Goal: Information Seeking & Learning: Learn about a topic

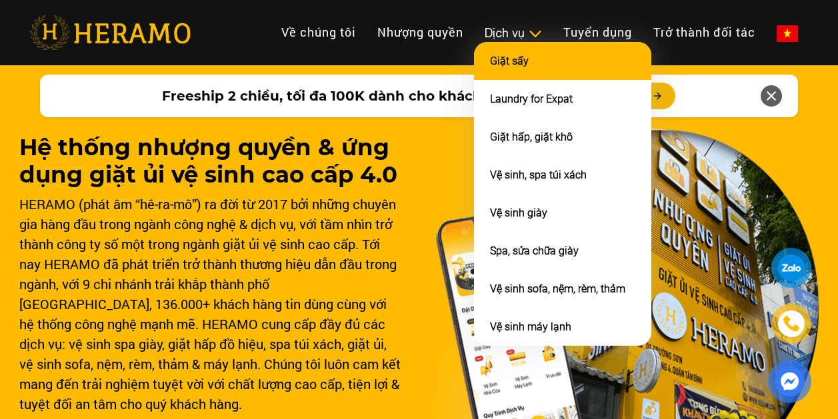
click at [503, 63] on link "Giặt sấy" at bounding box center [509, 61] width 39 height 13
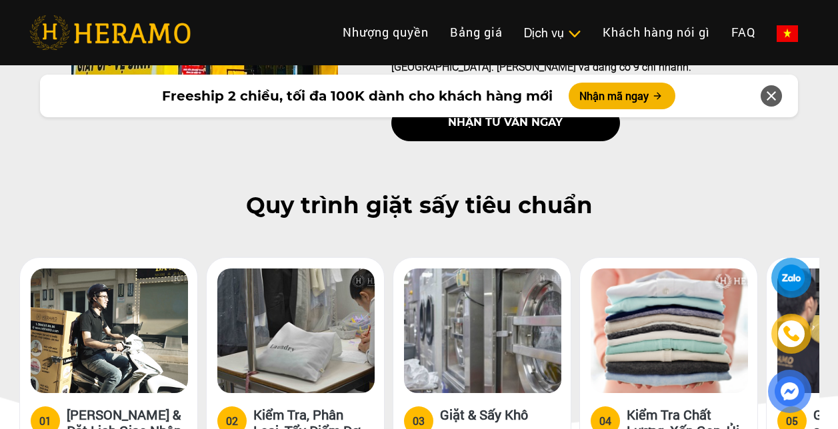
scroll to position [667, 0]
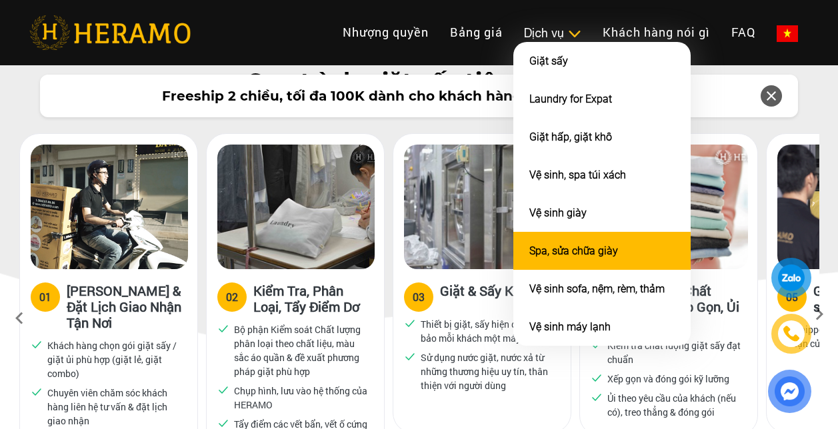
click at [565, 249] on link "Spa, sửa chữa giày" at bounding box center [573, 251] width 89 height 13
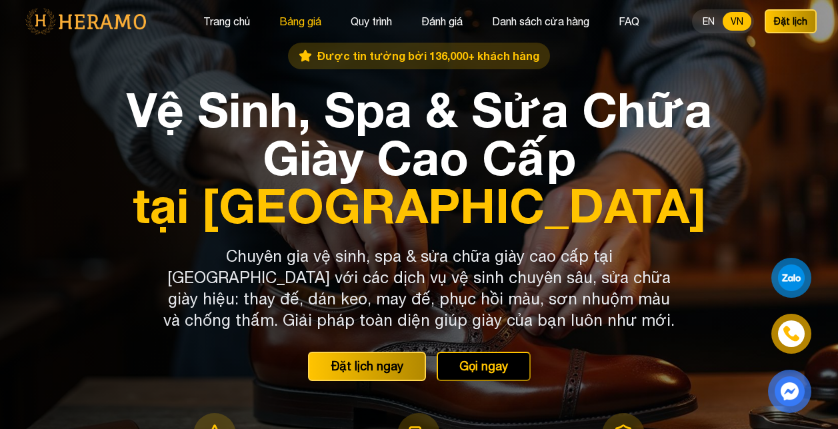
click at [308, 23] on button "Bảng giá" at bounding box center [300, 21] width 50 height 17
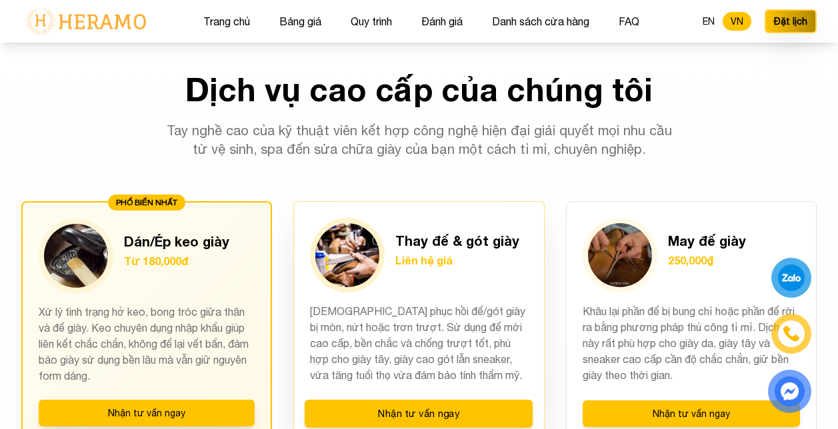
scroll to position [897, 0]
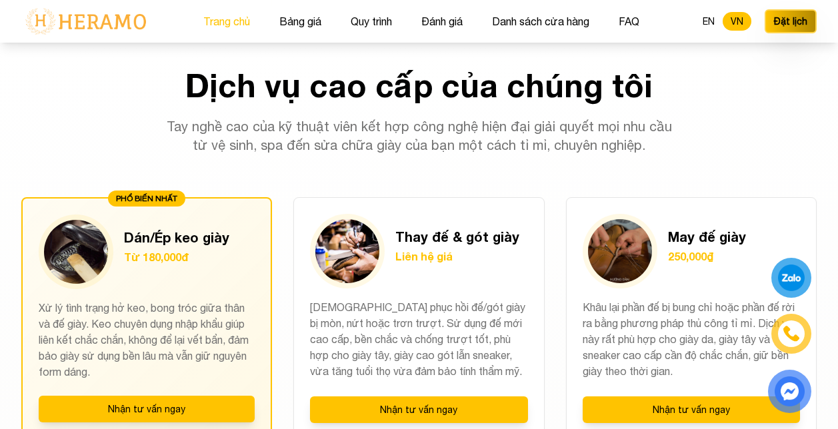
click at [223, 17] on button "Trang chủ" at bounding box center [226, 21] width 55 height 17
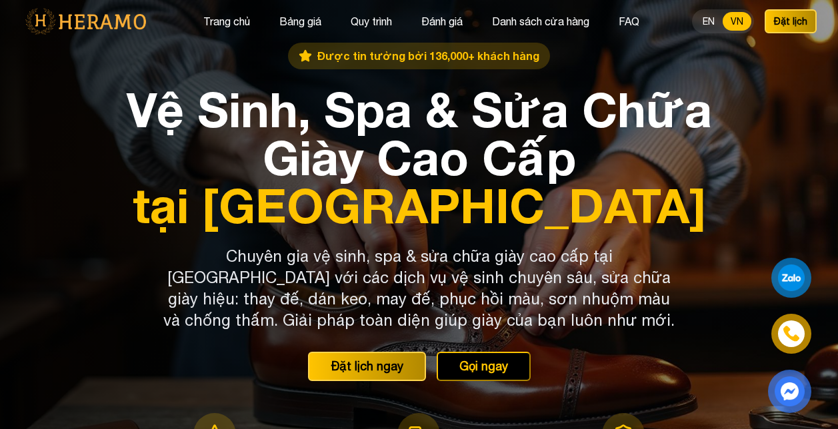
click at [113, 24] on img at bounding box center [85, 21] width 129 height 28
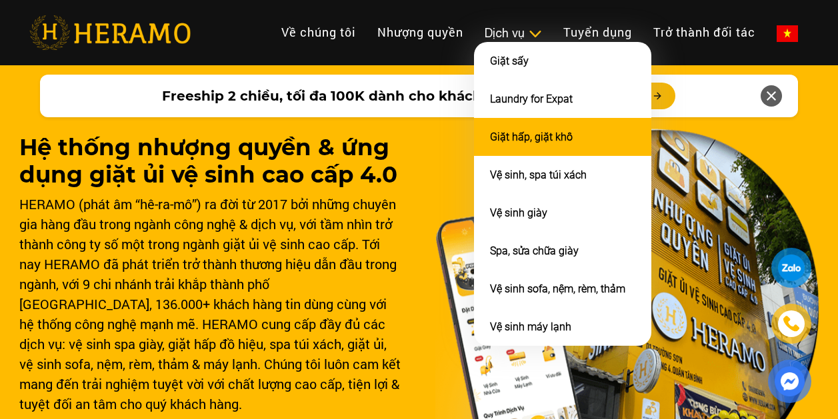
click at [541, 137] on link "Giặt hấp, giặt khô" at bounding box center [531, 137] width 83 height 13
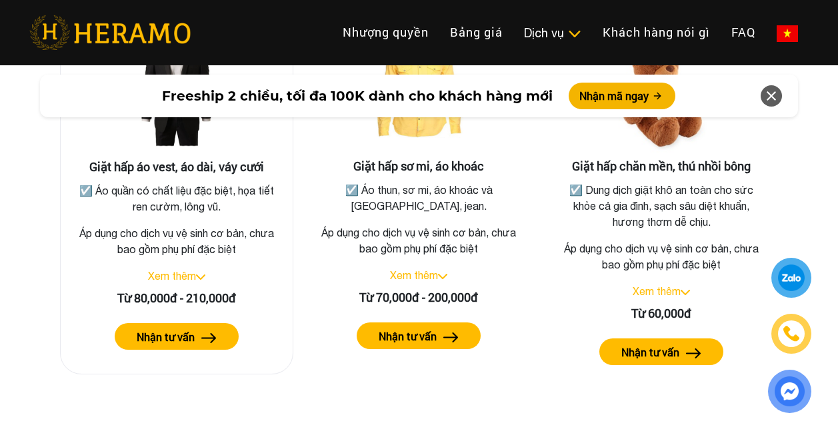
scroll to position [2534, 0]
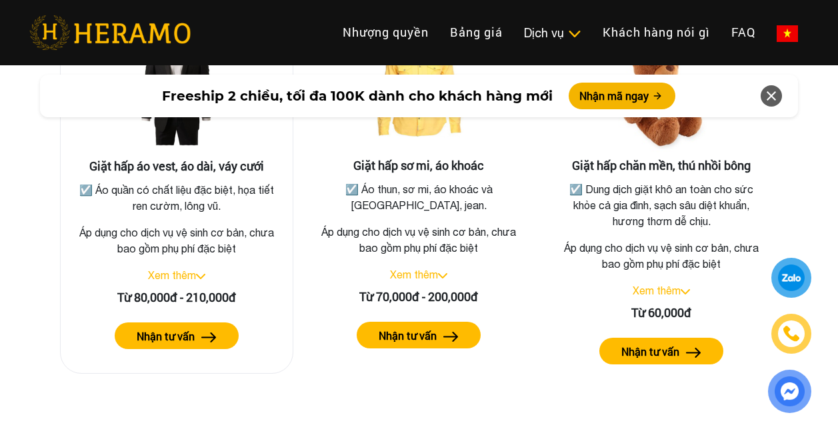
click at [191, 269] on link "Xem thêm" at bounding box center [172, 275] width 48 height 12
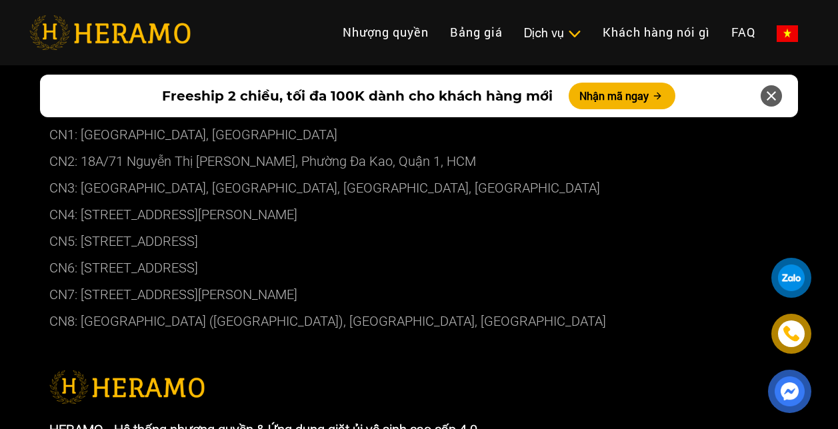
scroll to position [8227, 0]
